Goal: Information Seeking & Learning: Learn about a topic

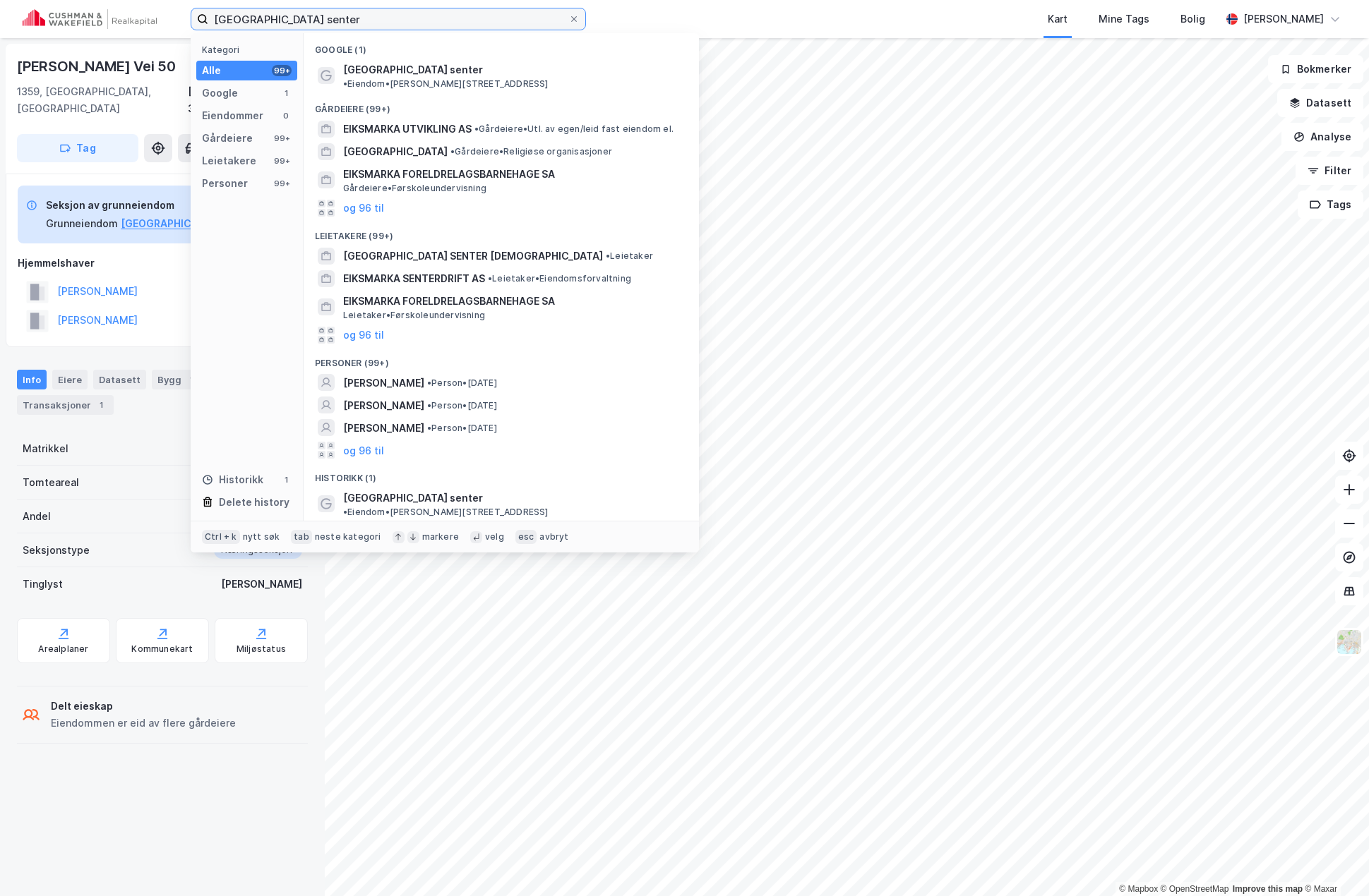
drag, startPoint x: 375, startPoint y: 29, endPoint x: 29, endPoint y: 32, distance: 346.0
click at [29, 32] on div "eiksmarka senter Kategori Alle 99+ Google 1 Eiendommer 0 Gårdeiere 99+ Leietake…" at bounding box center [684, 19] width 1369 height 38
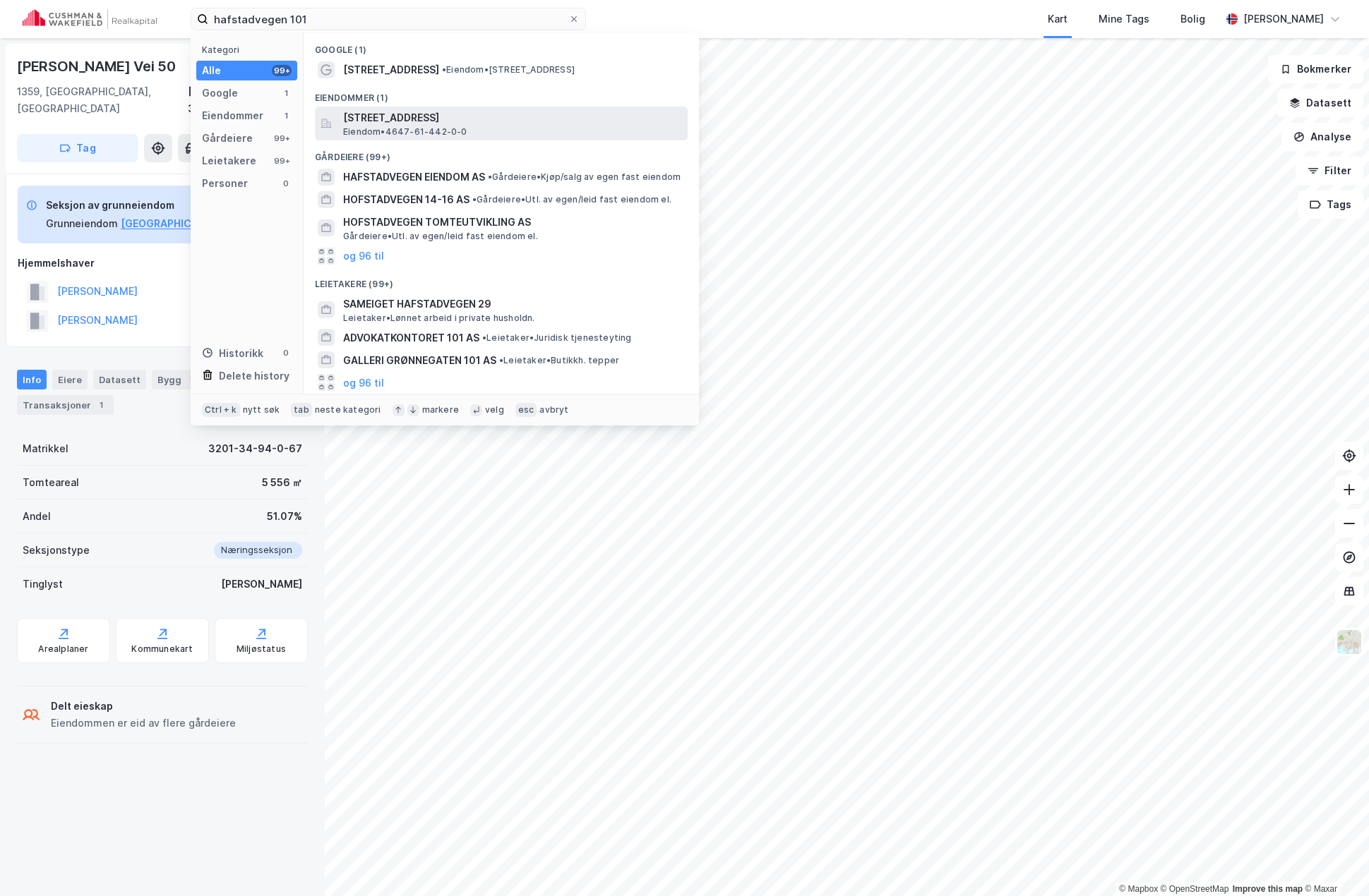
click at [405, 116] on span "[STREET_ADDRESS]" at bounding box center [512, 118] width 338 height 17
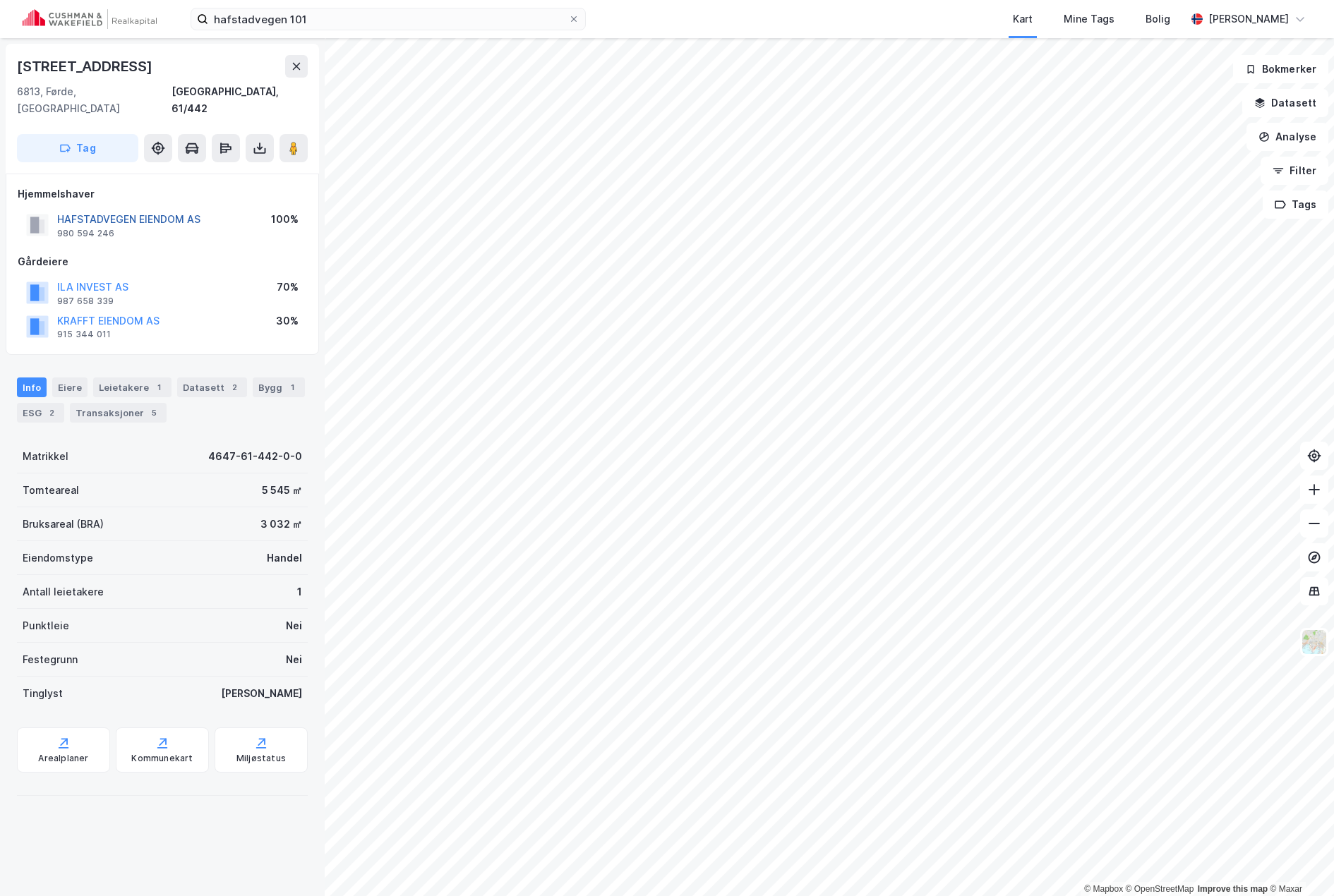
click at [0, 0] on button "HAFSTADVEGEN EIENDOM AS" at bounding box center [0, 0] width 0 height 0
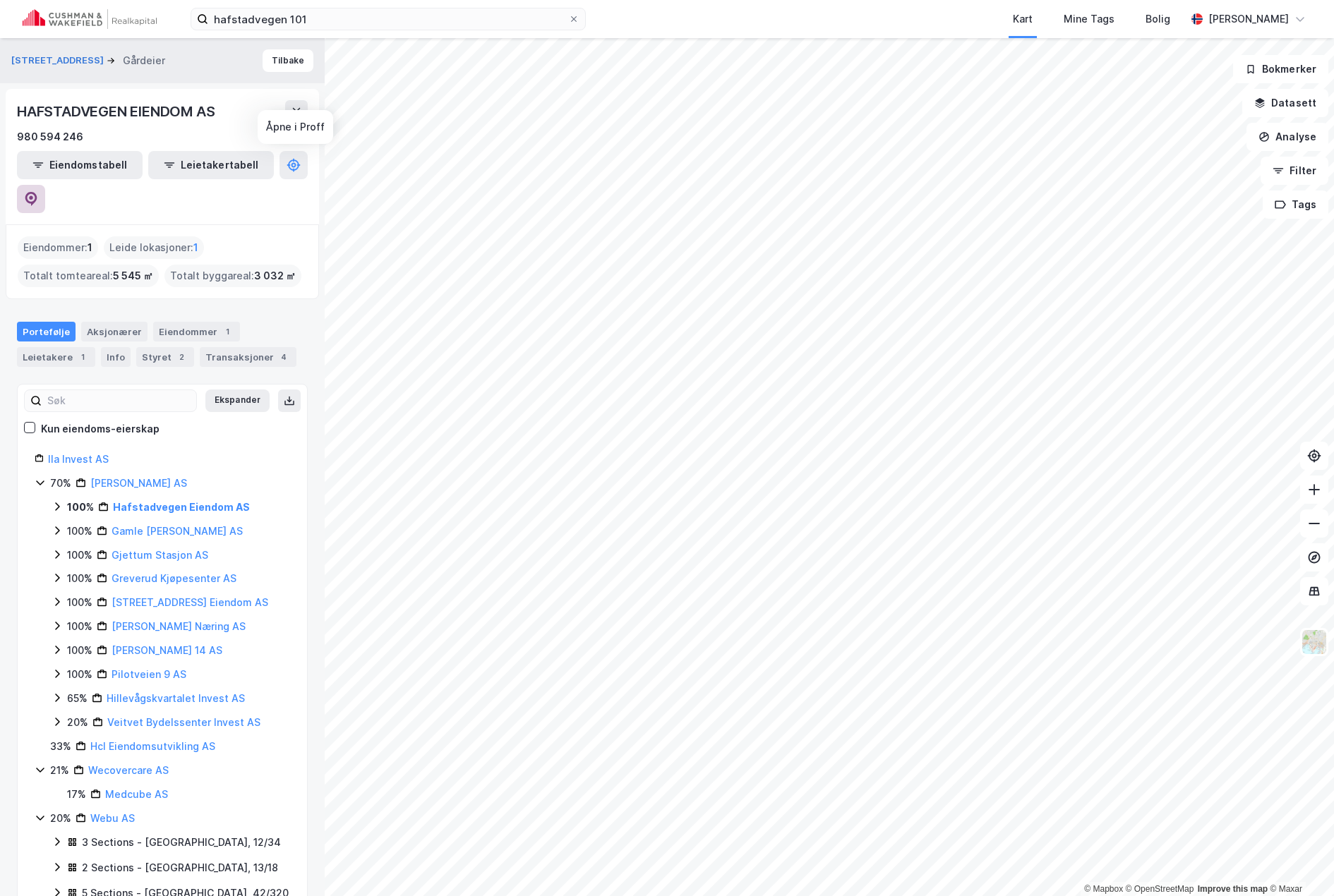
click at [38, 192] on icon at bounding box center [32, 199] width 12 height 14
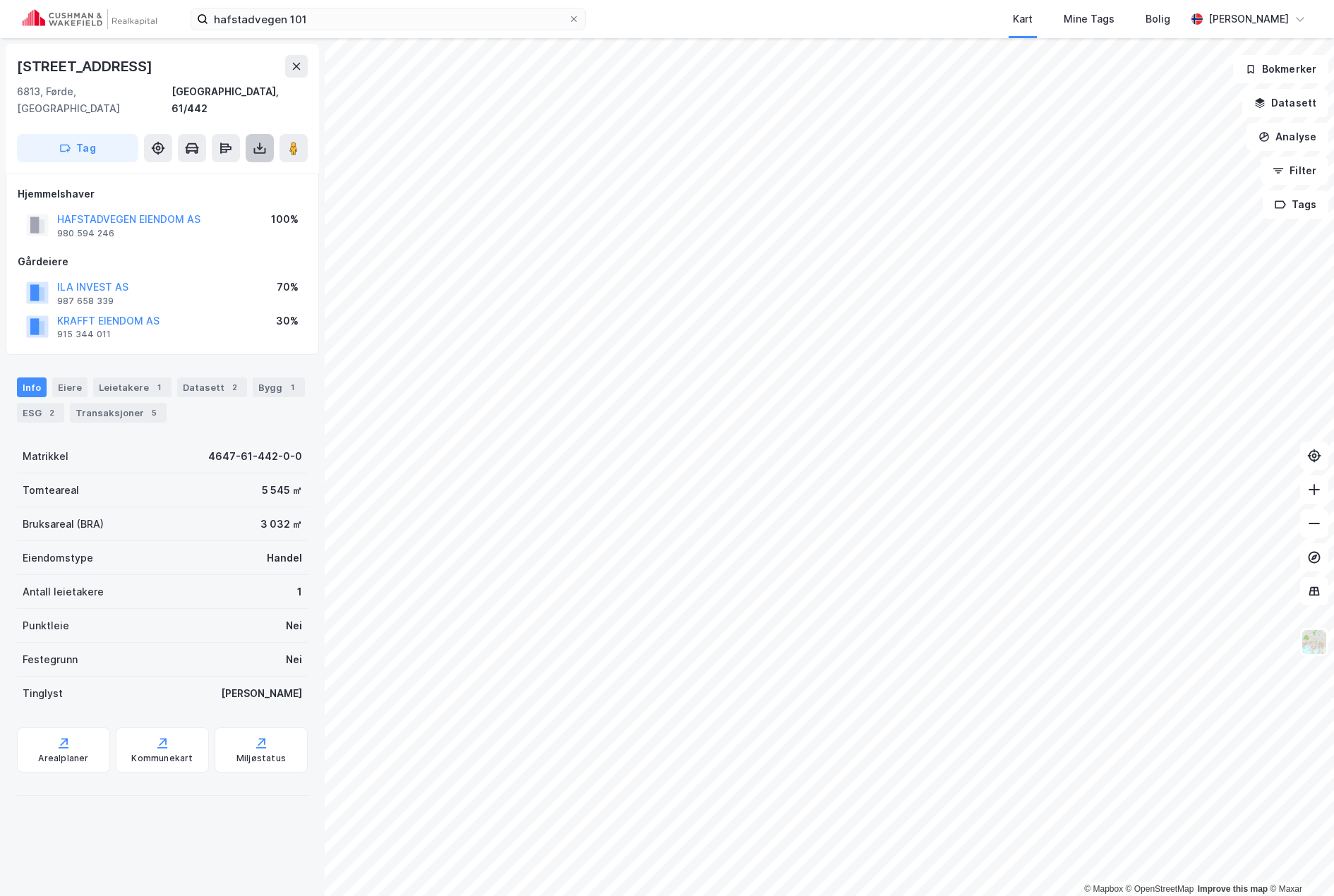
click at [262, 147] on icon at bounding box center [260, 149] width 6 height 4
click at [201, 171] on div "Last ned grunnbok" at bounding box center [189, 176] width 82 height 11
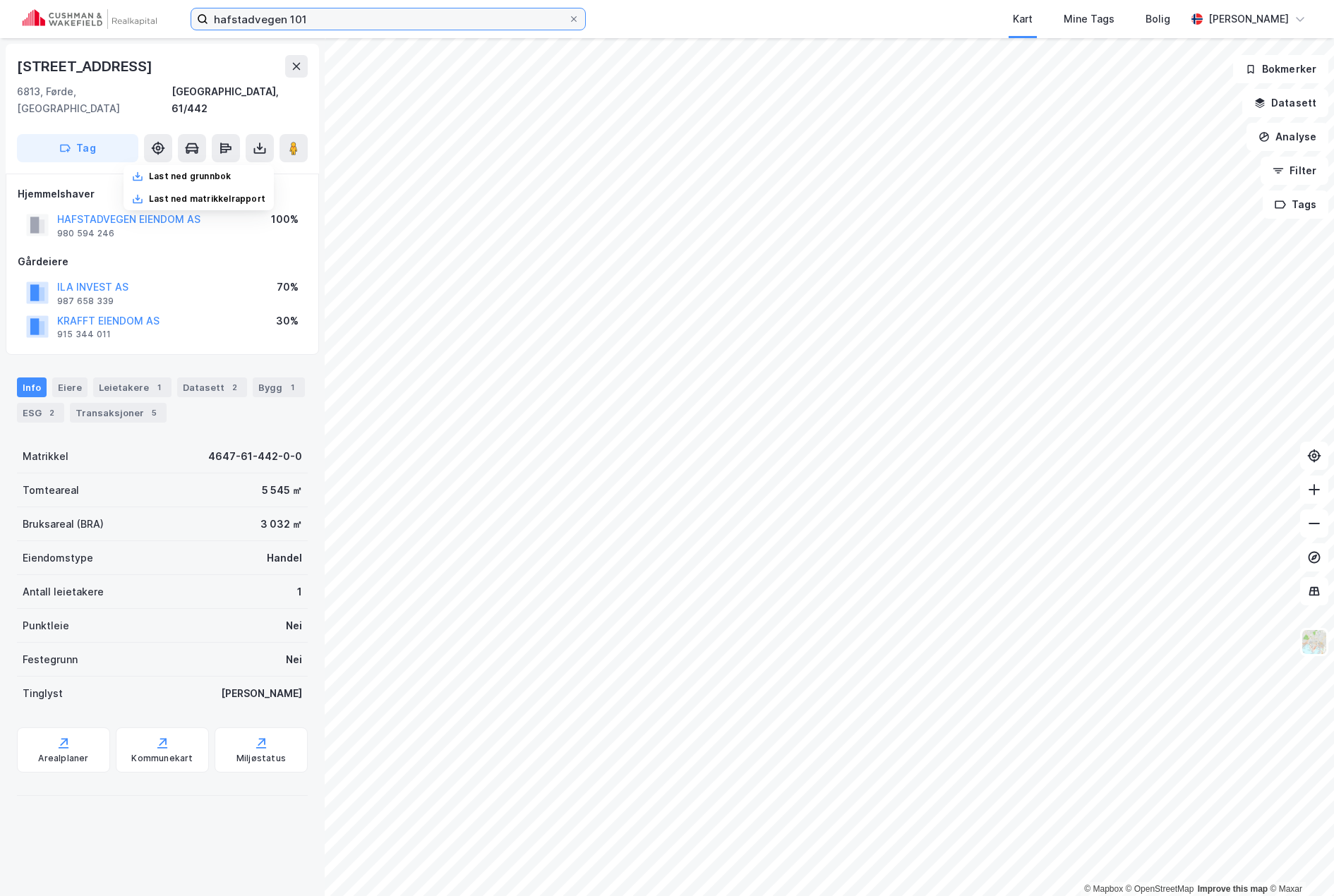
drag, startPoint x: 316, startPoint y: 18, endPoint x: 128, endPoint y: 27, distance: 188.2
click at [128, 27] on div "hafstadvegen 101 Kart Mine Tags Bolig [PERSON_NAME]" at bounding box center [667, 19] width 1334 height 38
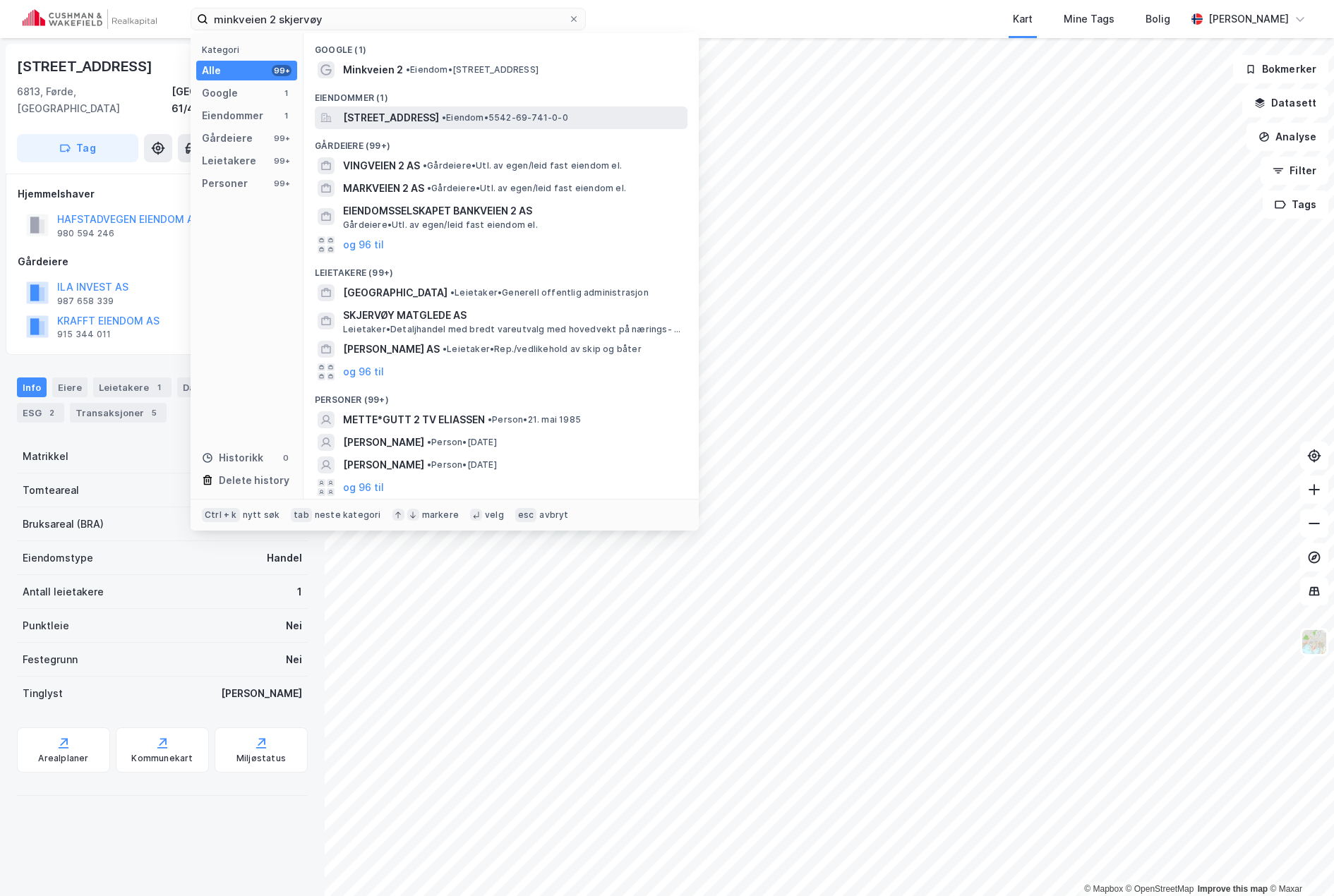
click at [439, 113] on span "[STREET_ADDRESS]" at bounding box center [391, 118] width 96 height 17
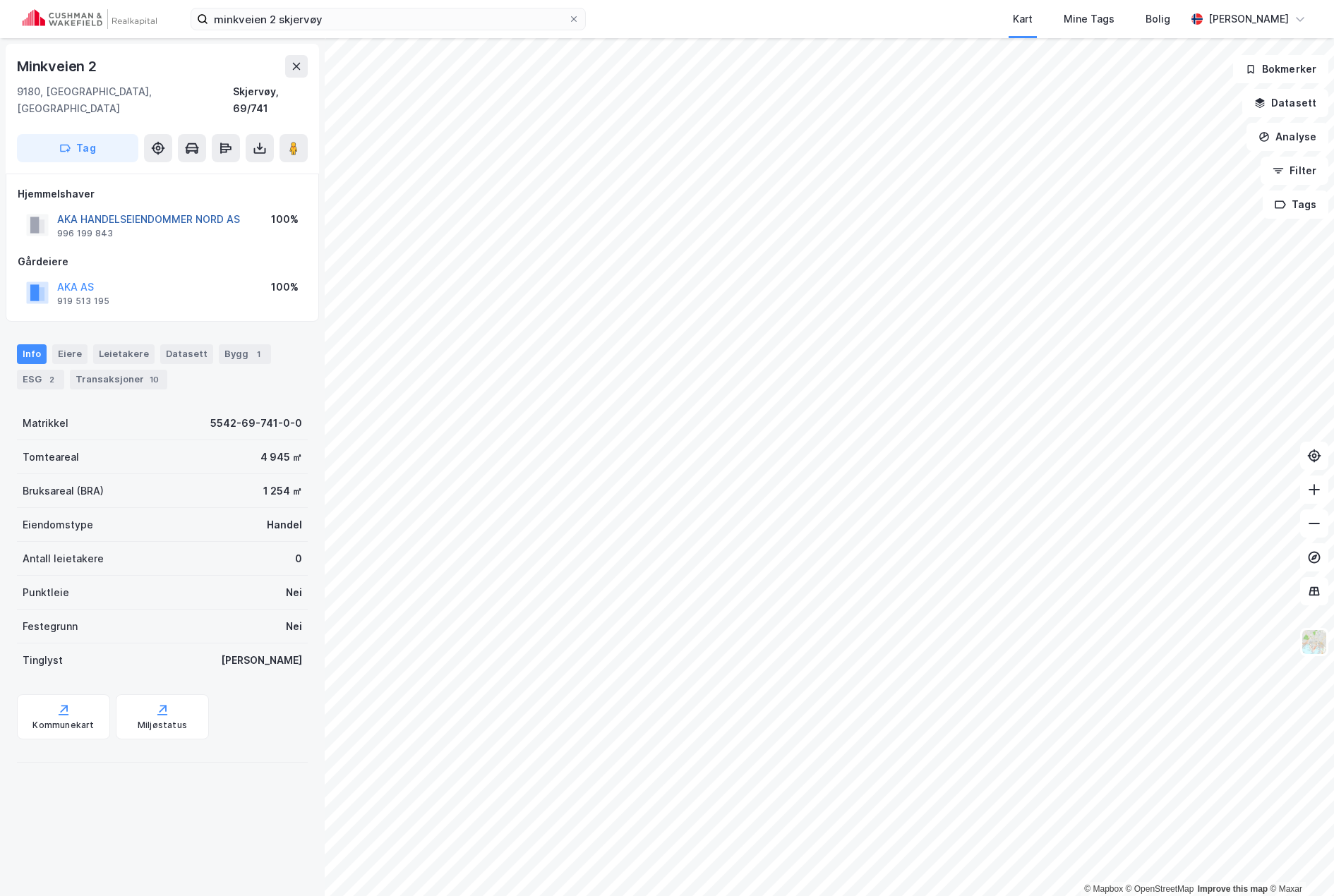
click at [0, 0] on button "AKA HANDELSEIENDOMMER NORD AS" at bounding box center [0, 0] width 0 height 0
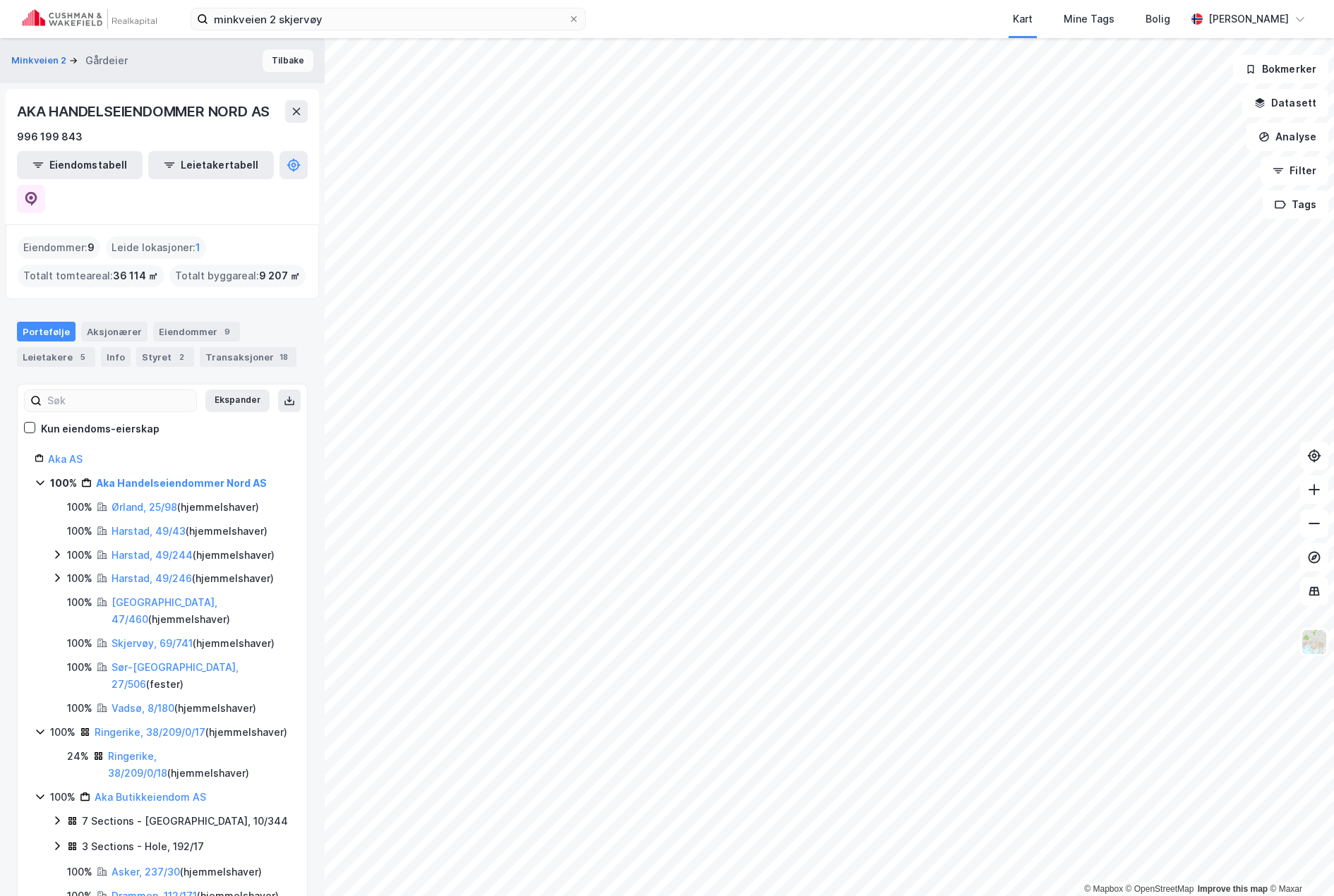
click at [289, 64] on button "Tilbake" at bounding box center [288, 61] width 51 height 23
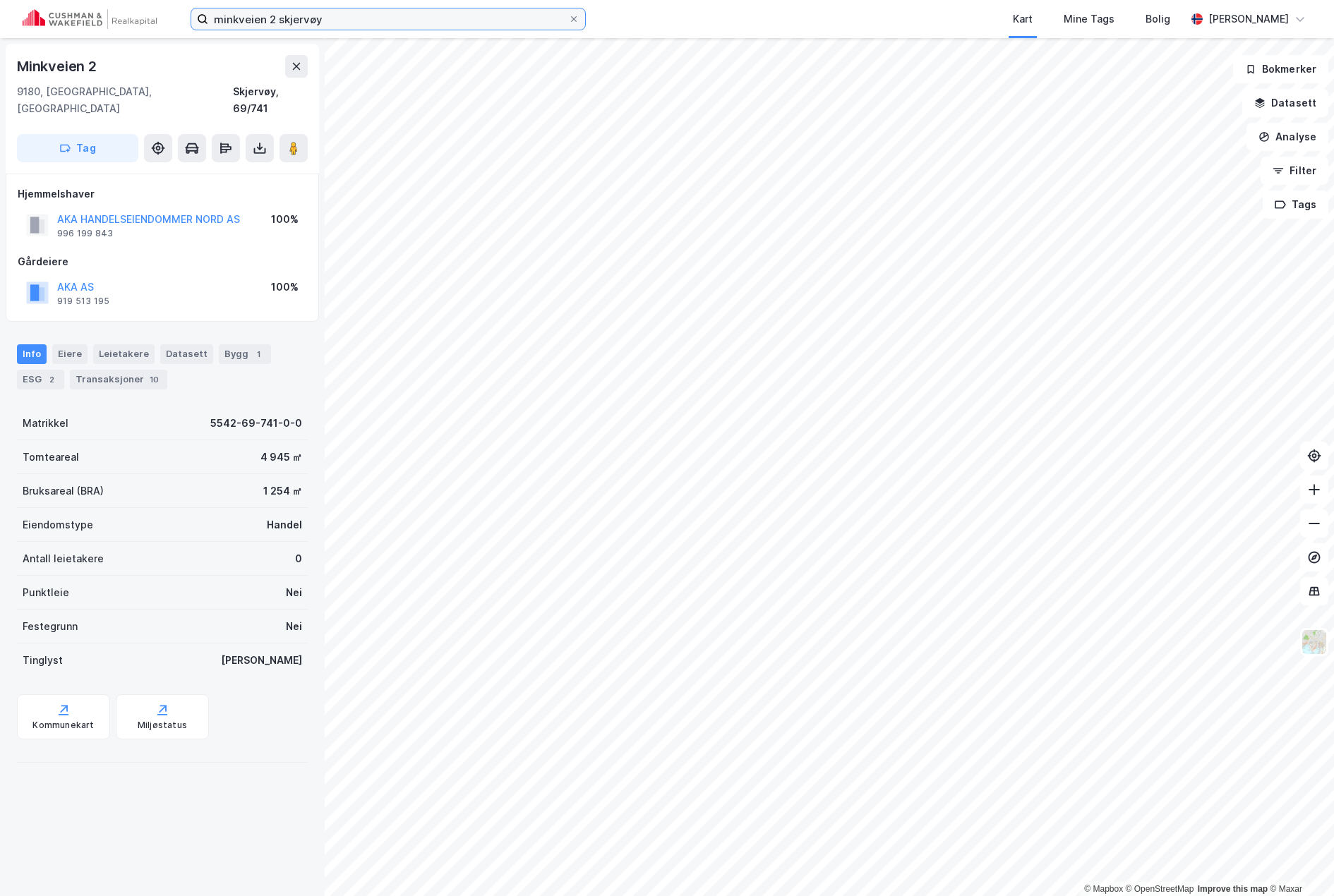
drag, startPoint x: 350, startPoint y: 16, endPoint x: 18, endPoint y: 8, distance: 332.1
click at [18, 8] on div "minkveien 2 skjervøy Kart Mine Tags Bolig [PERSON_NAME]" at bounding box center [667, 19] width 1334 height 38
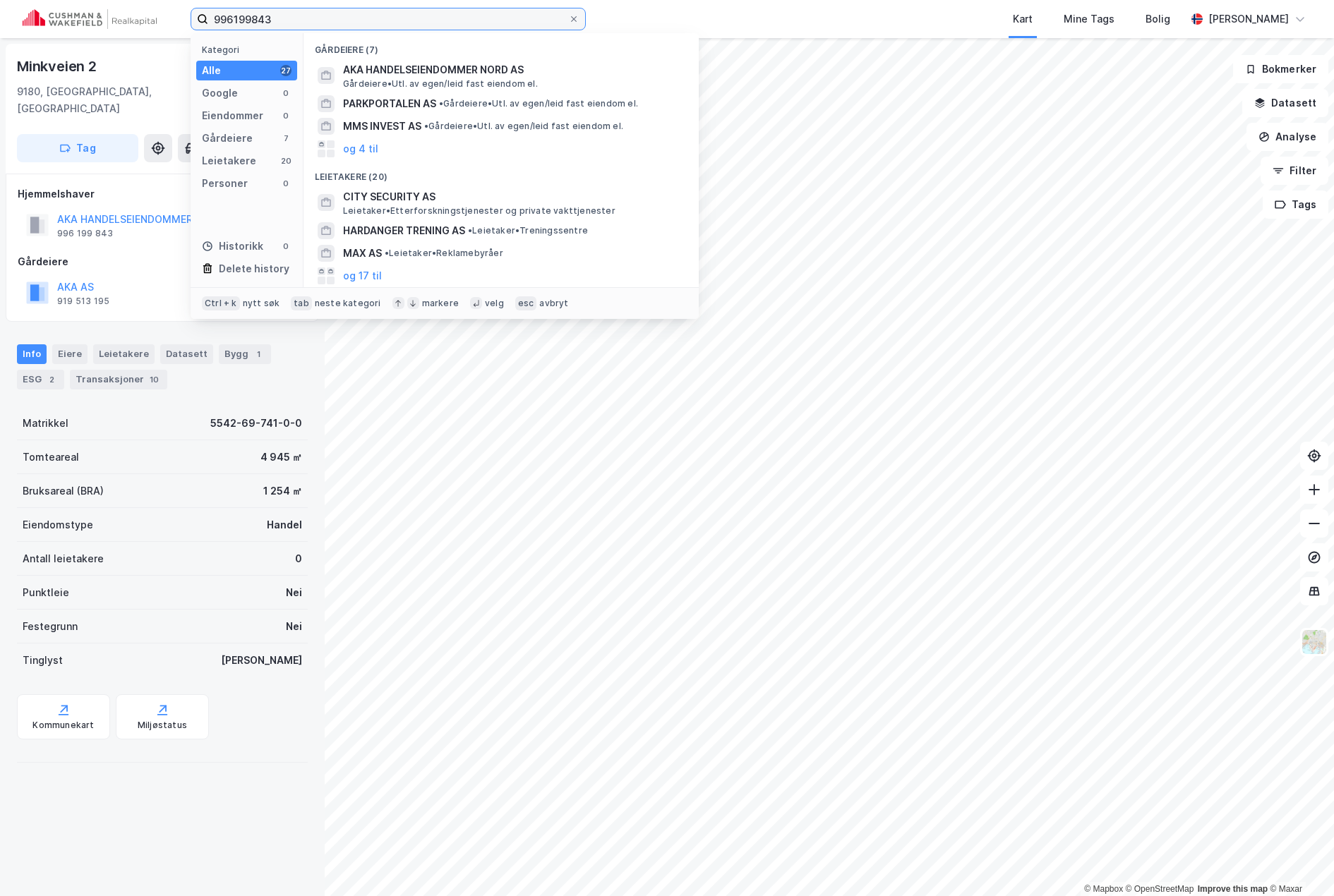
type input "996199843"
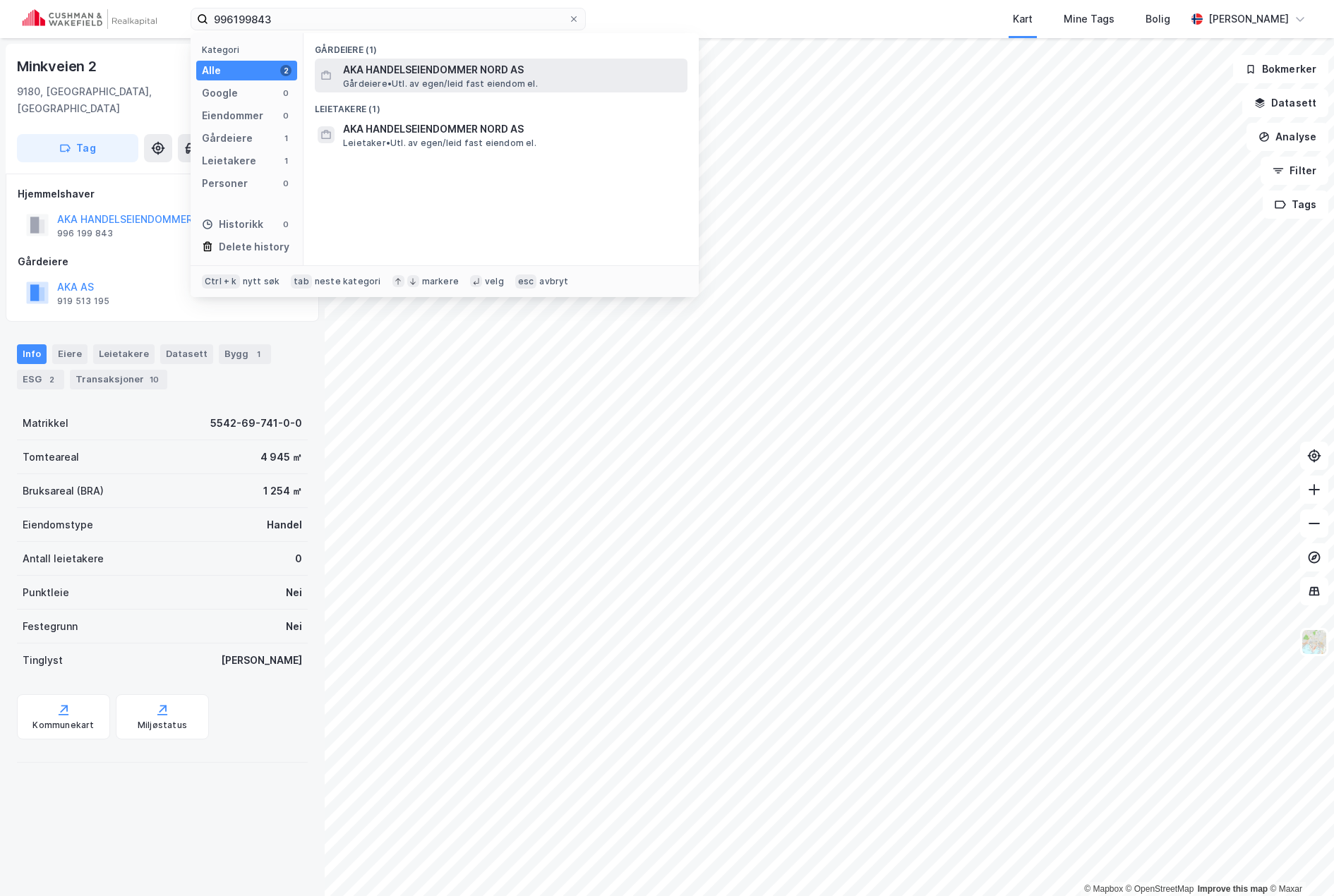
click at [431, 76] on span "AKA HANDELSEIENDOMMER NORD AS" at bounding box center [512, 70] width 339 height 17
